Goal: Task Accomplishment & Management: Use online tool/utility

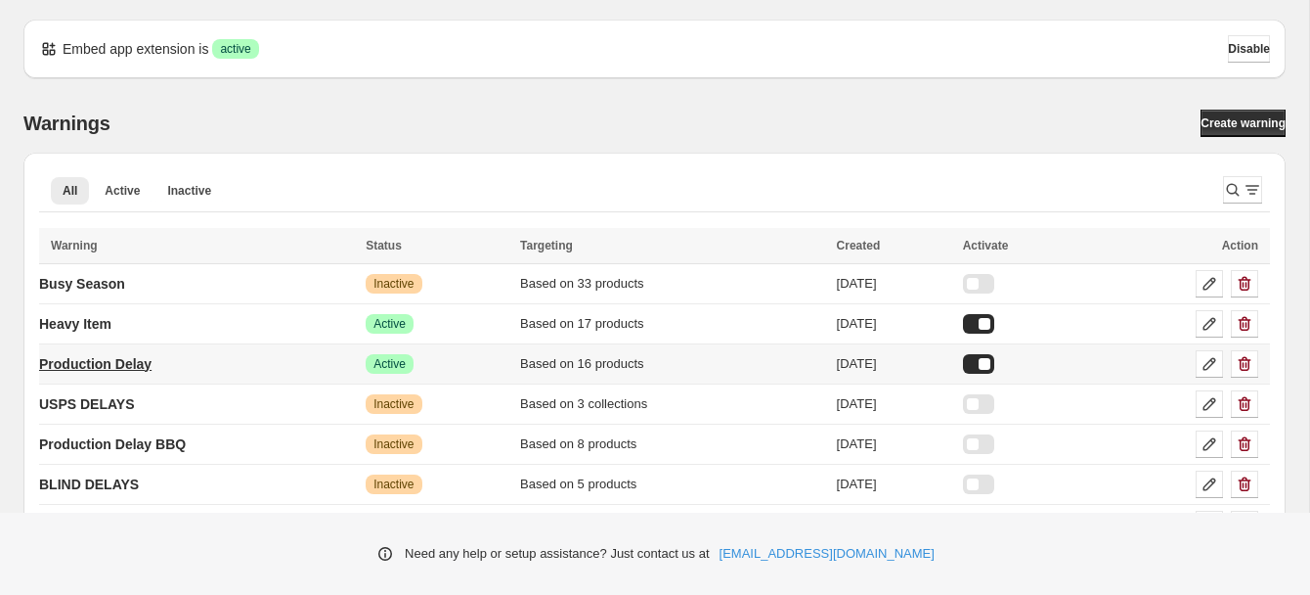
click at [145, 362] on p "Production Delay" at bounding box center [95, 364] width 112 height 20
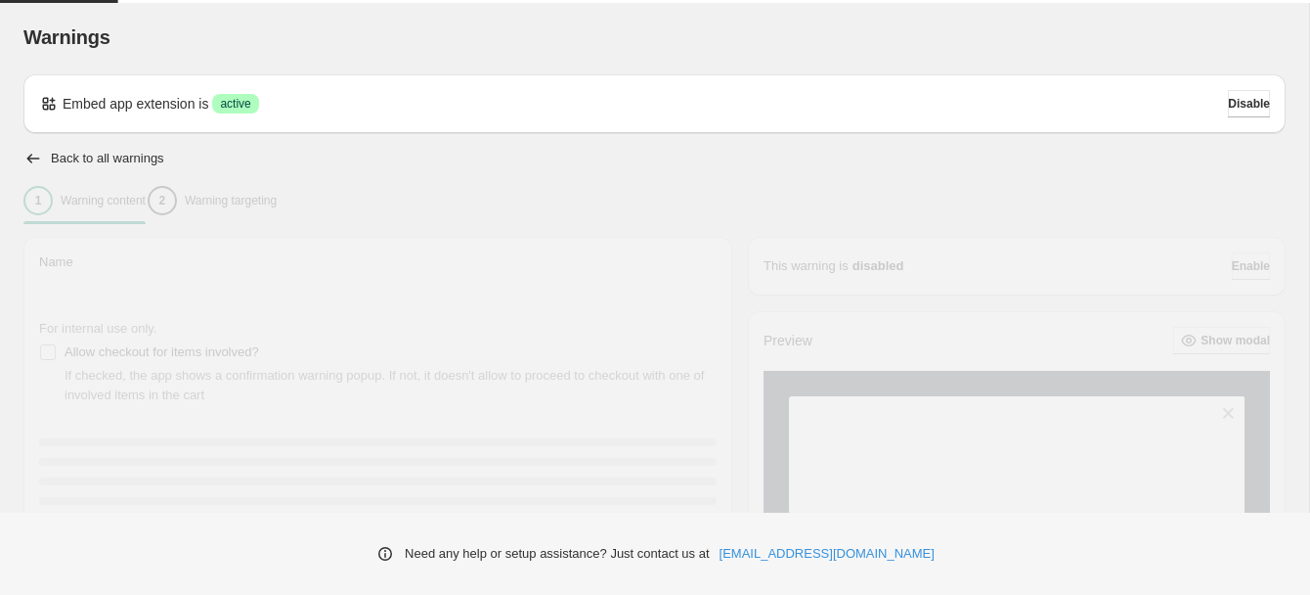
type input "**********"
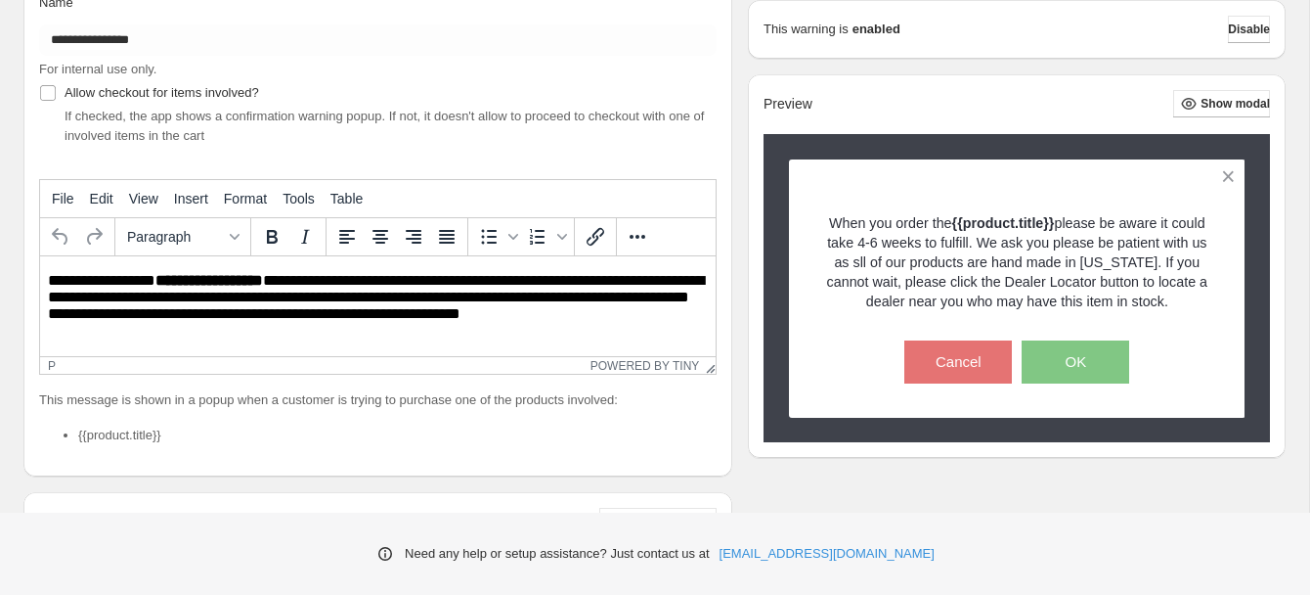
scroll to position [261, 0]
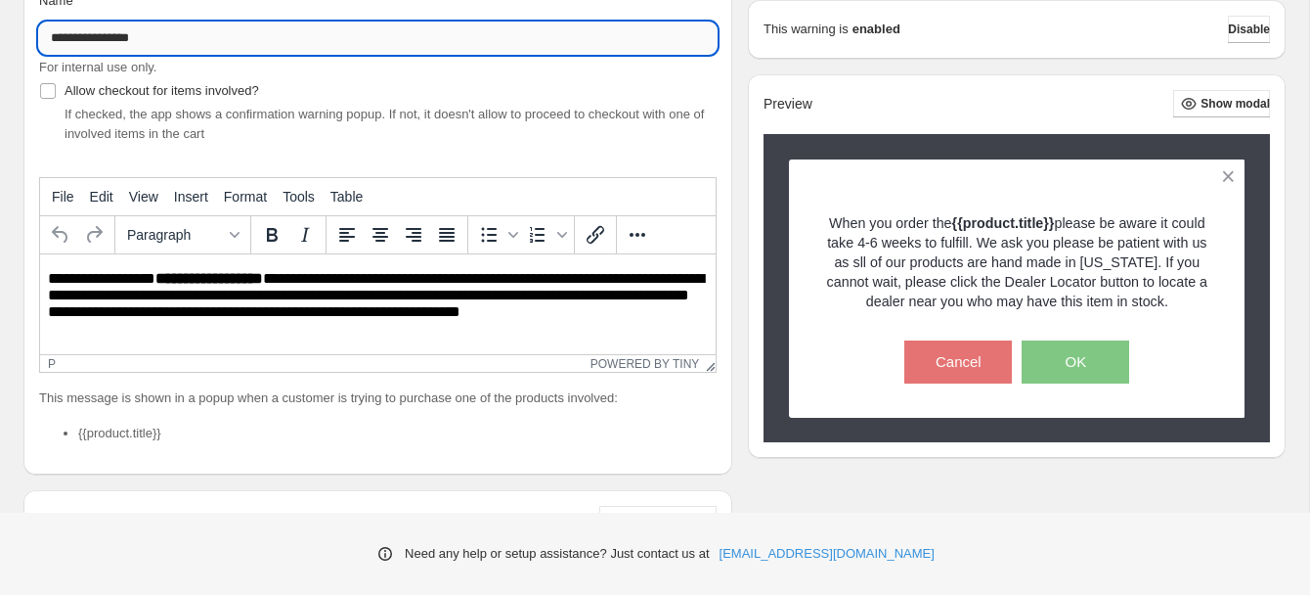
drag, startPoint x: 119, startPoint y: 38, endPoint x: 64, endPoint y: 37, distance: 55.7
click at [64, 37] on input "**********" at bounding box center [378, 37] width 678 height 31
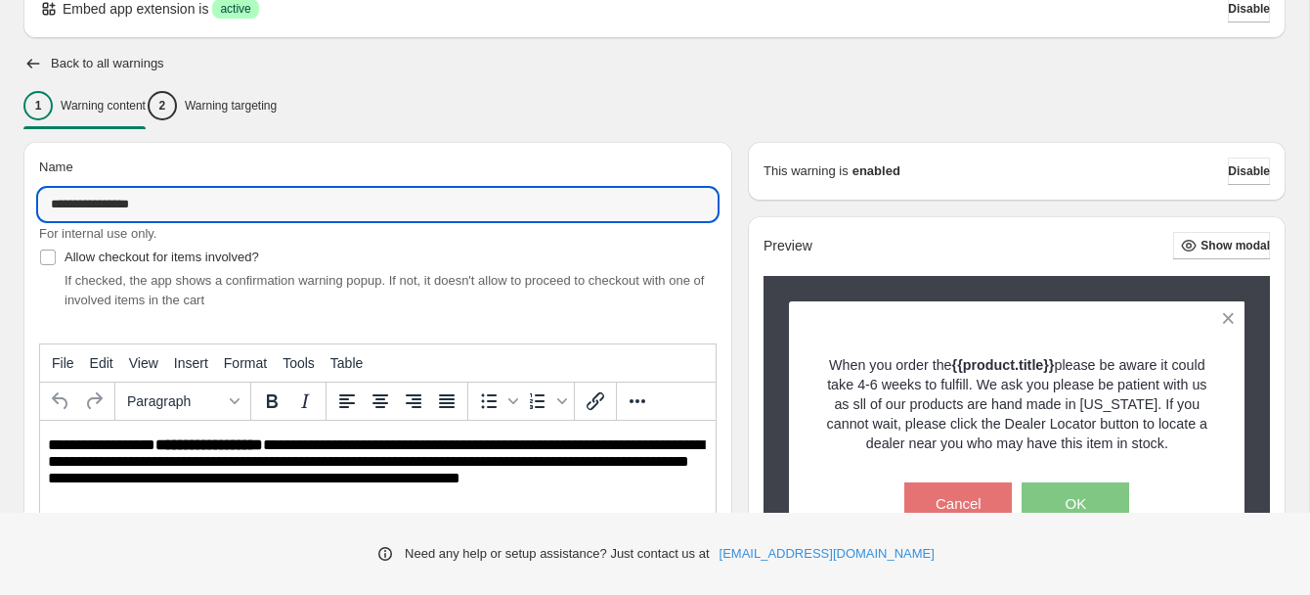
scroll to position [0, 0]
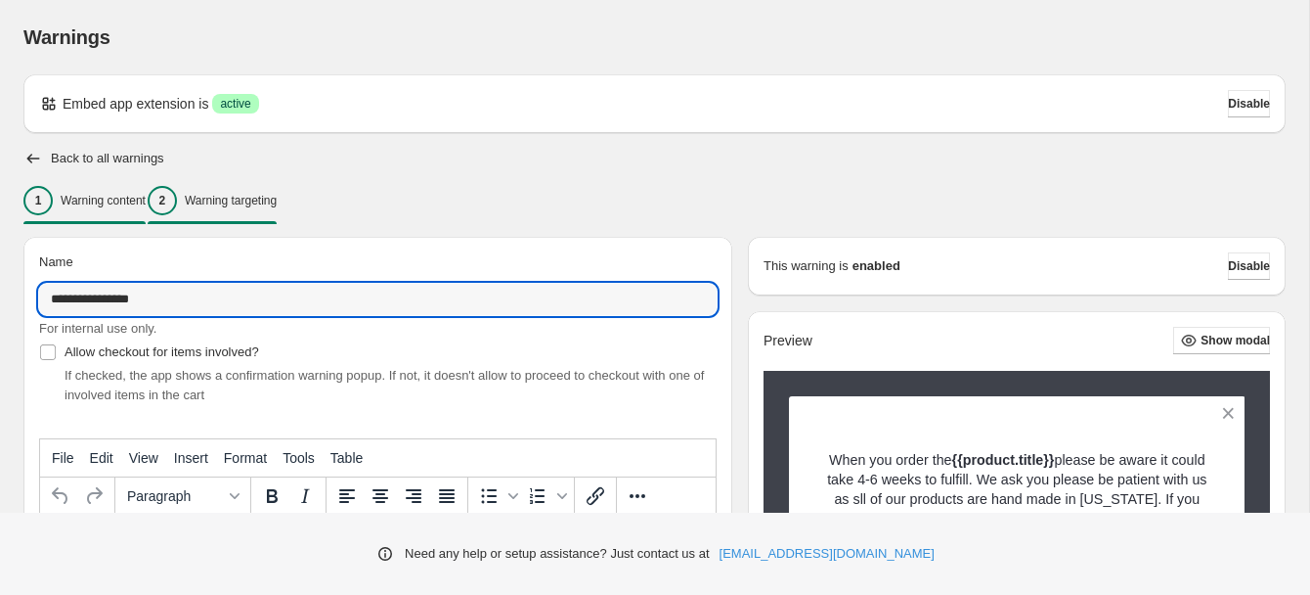
click at [232, 197] on p "Warning targeting" at bounding box center [231, 201] width 92 height 16
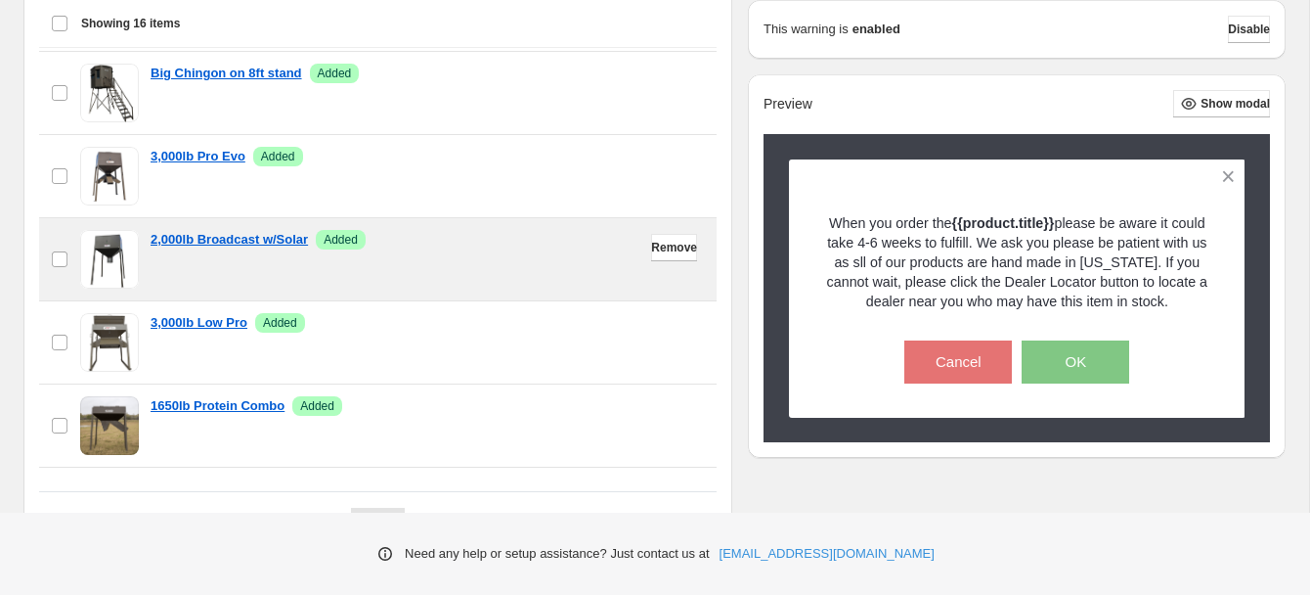
scroll to position [777, 0]
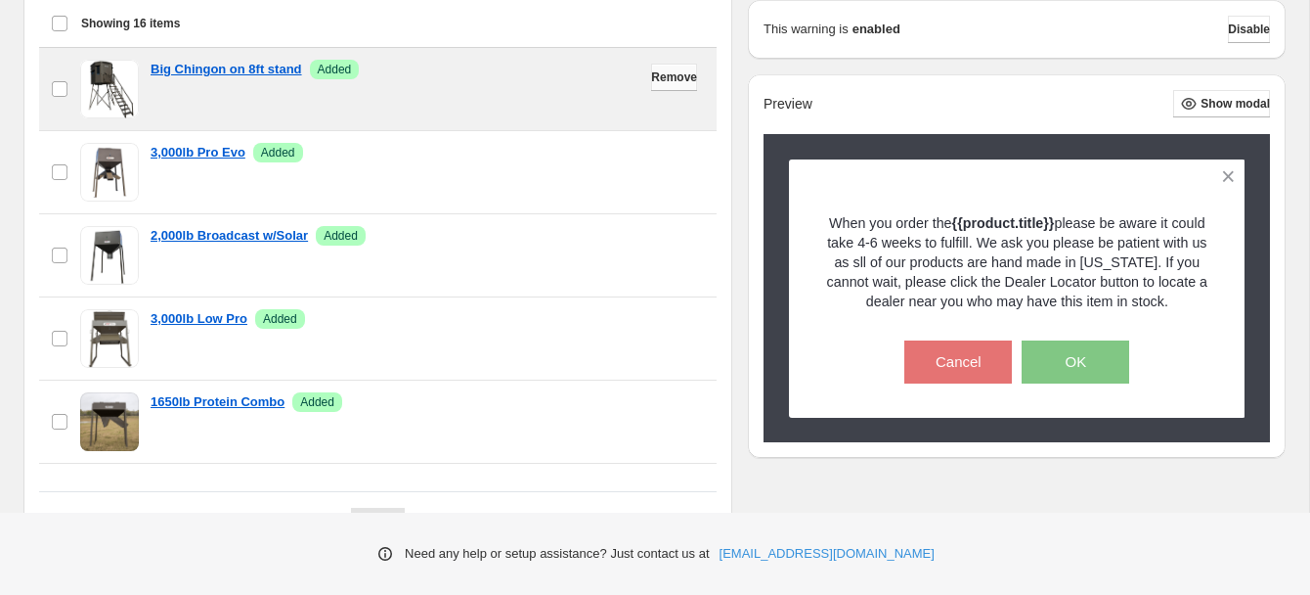
click at [658, 78] on span "Remove" at bounding box center [674, 77] width 46 height 16
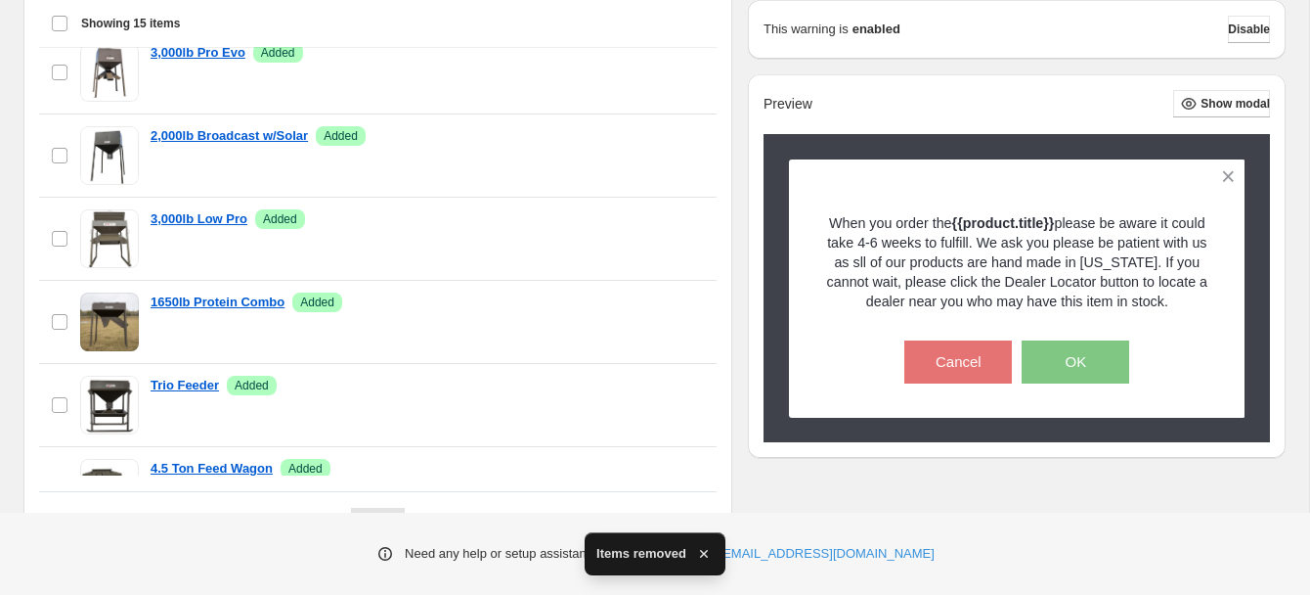
scroll to position [804, 0]
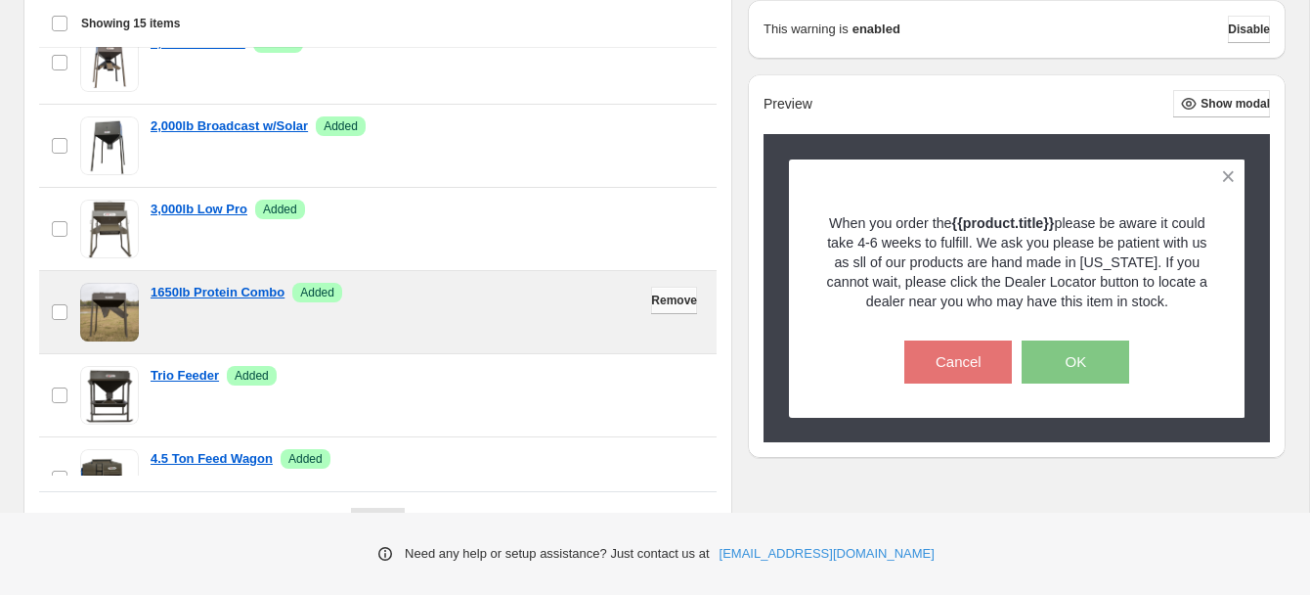
click at [671, 301] on span "Remove" at bounding box center [674, 300] width 46 height 16
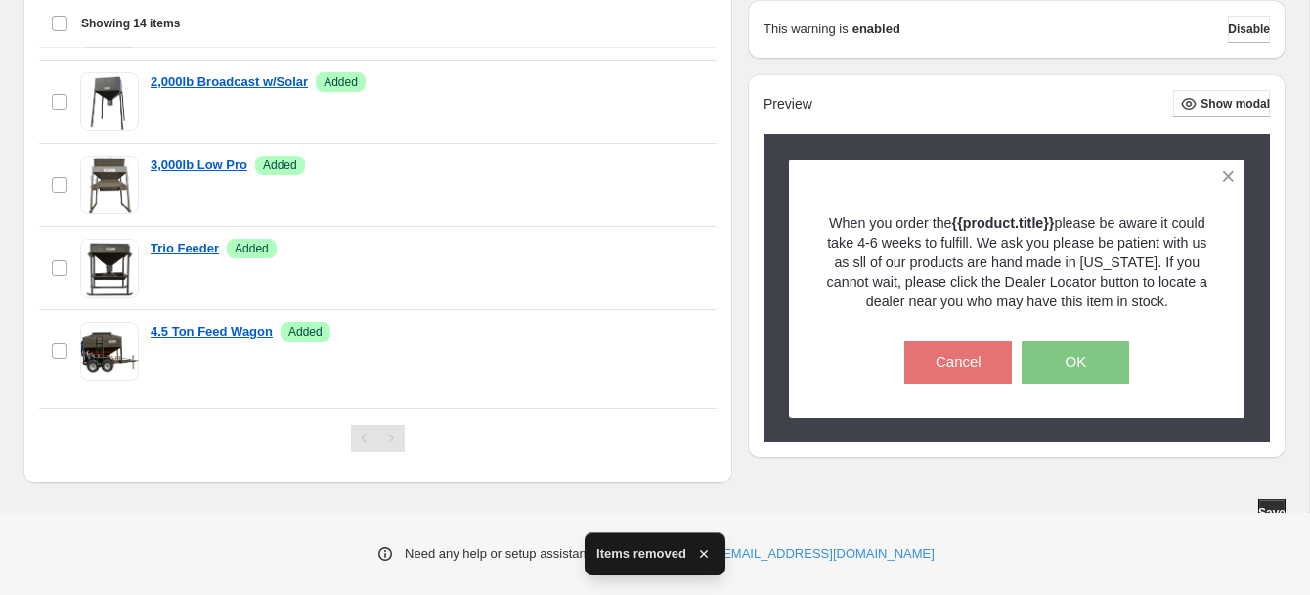
scroll to position [760, 0]
